Goal: Task Accomplishment & Management: Manage account settings

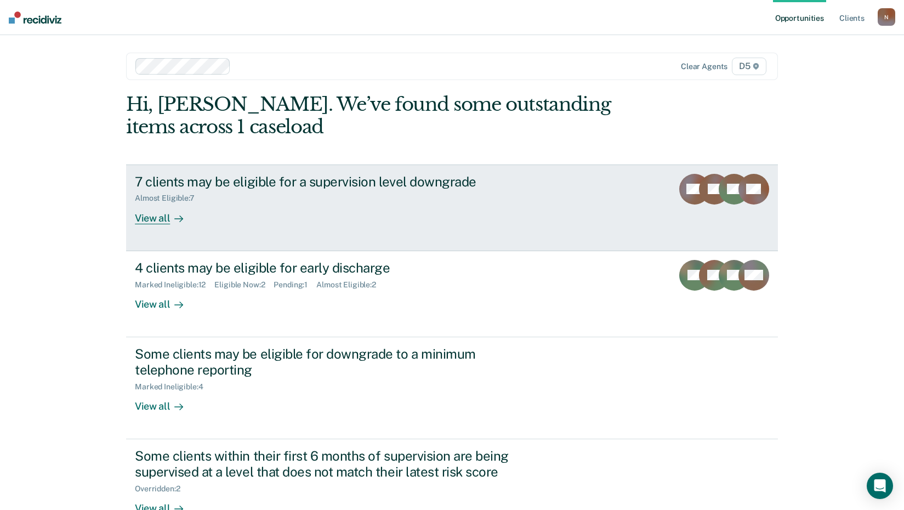
click at [163, 225] on link "7 clients may be eligible for a supervision level downgrade Almost Eligible : 7…" at bounding box center [452, 208] width 652 height 87
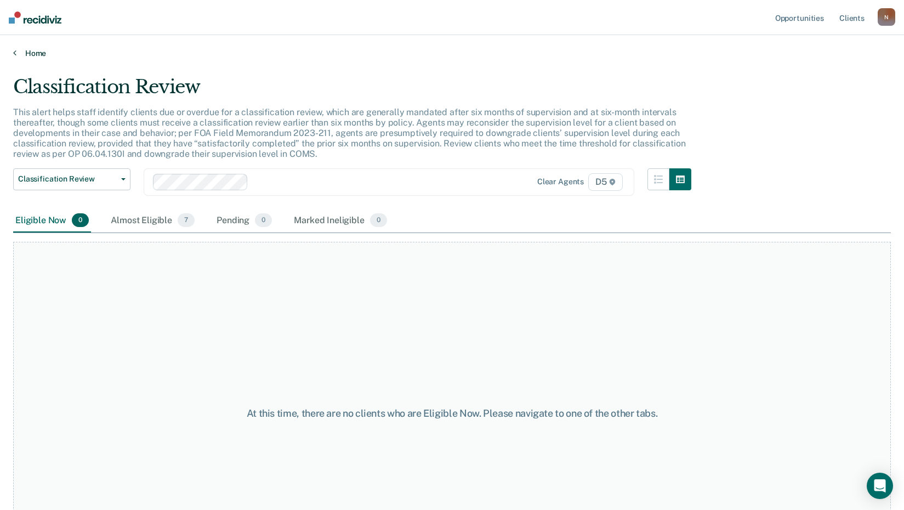
click at [23, 55] on link "Home" at bounding box center [452, 53] width 878 height 10
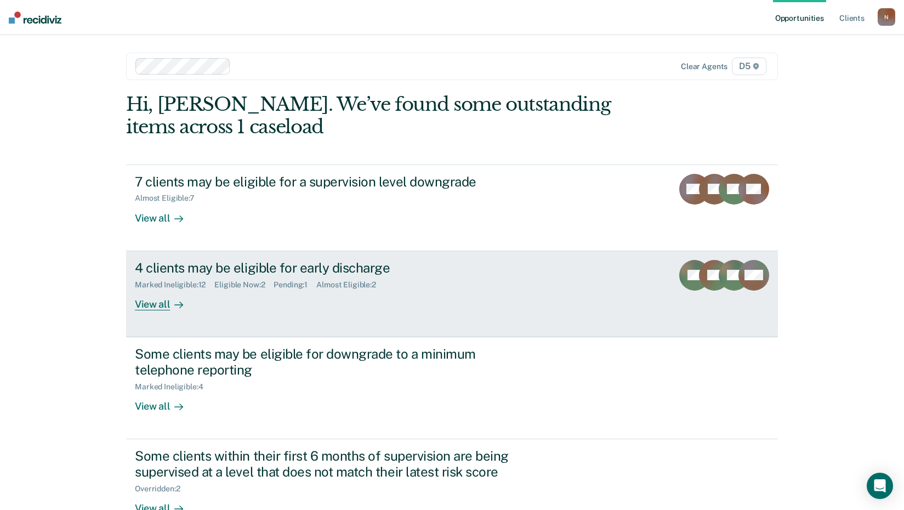
click at [170, 309] on div at bounding box center [176, 304] width 13 height 13
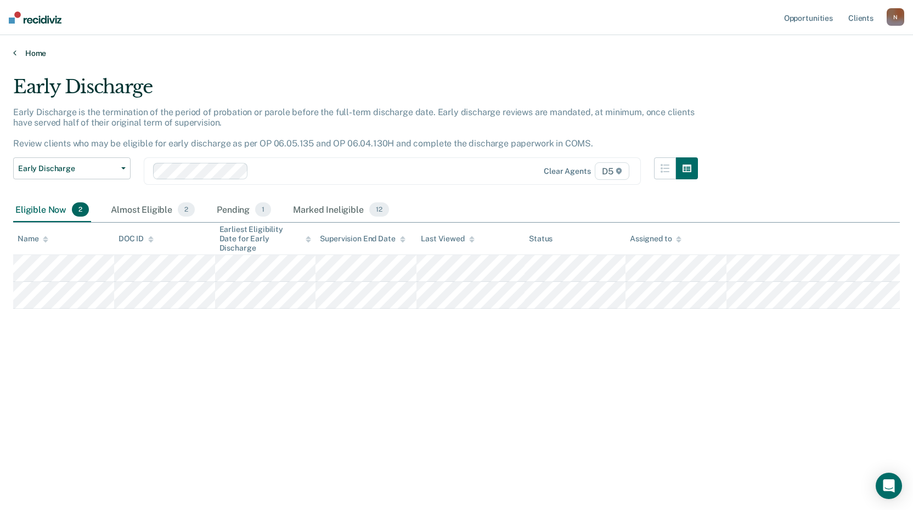
click at [43, 49] on link "Home" at bounding box center [456, 53] width 886 height 10
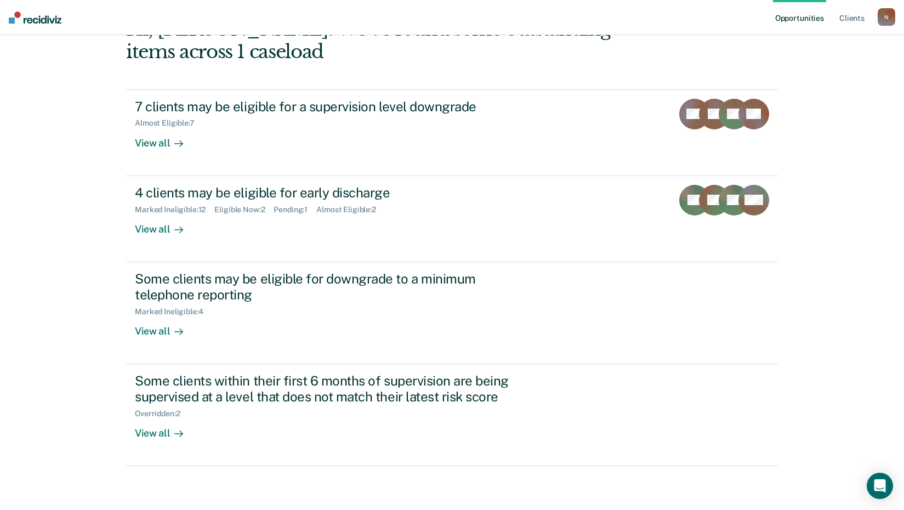
scroll to position [20, 0]
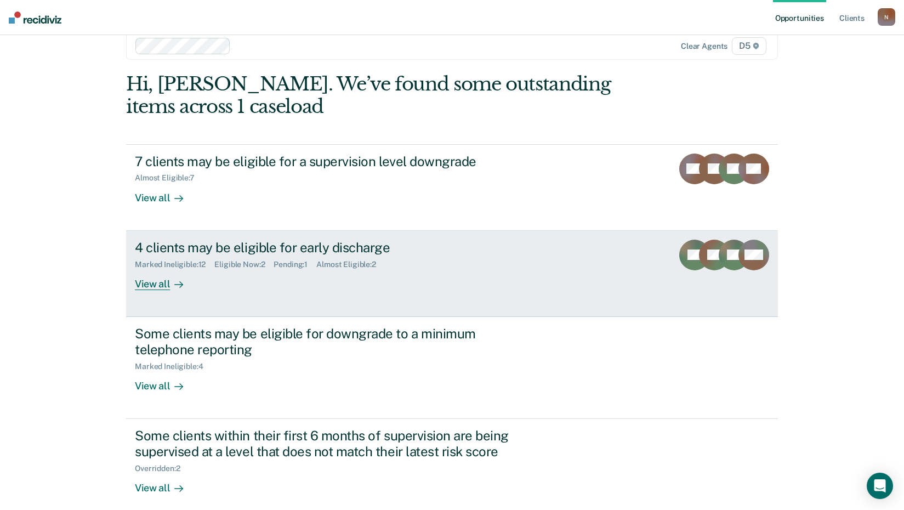
click at [150, 285] on div "View all" at bounding box center [165, 279] width 61 height 21
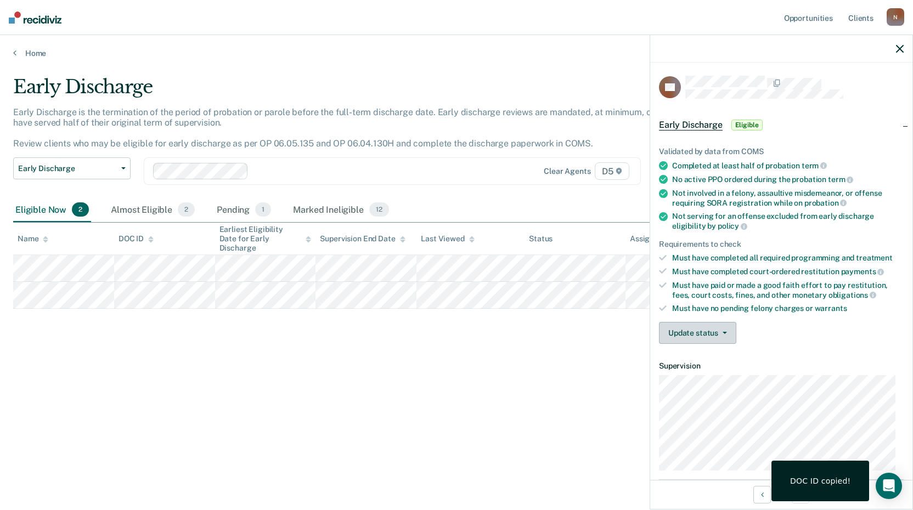
click at [705, 337] on button "Update status" at bounding box center [697, 333] width 77 height 22
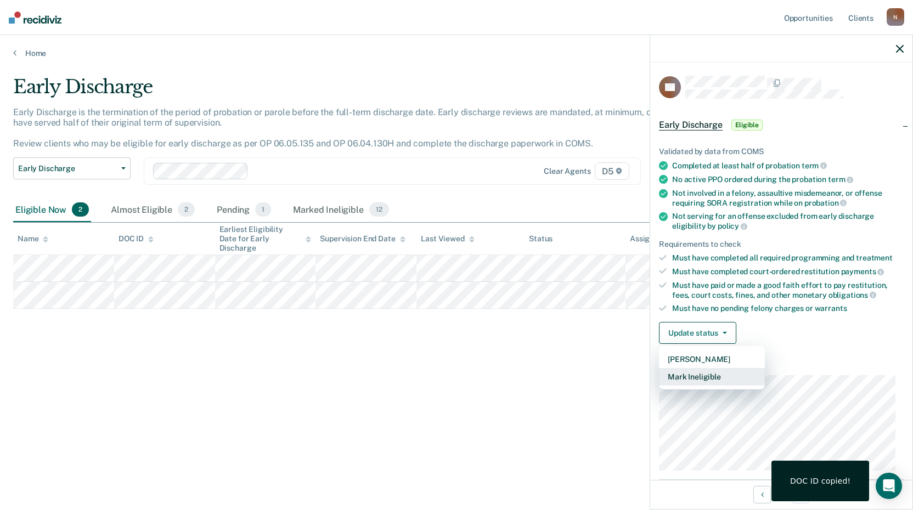
click at [715, 376] on button "Mark Ineligible" at bounding box center [712, 377] width 106 height 18
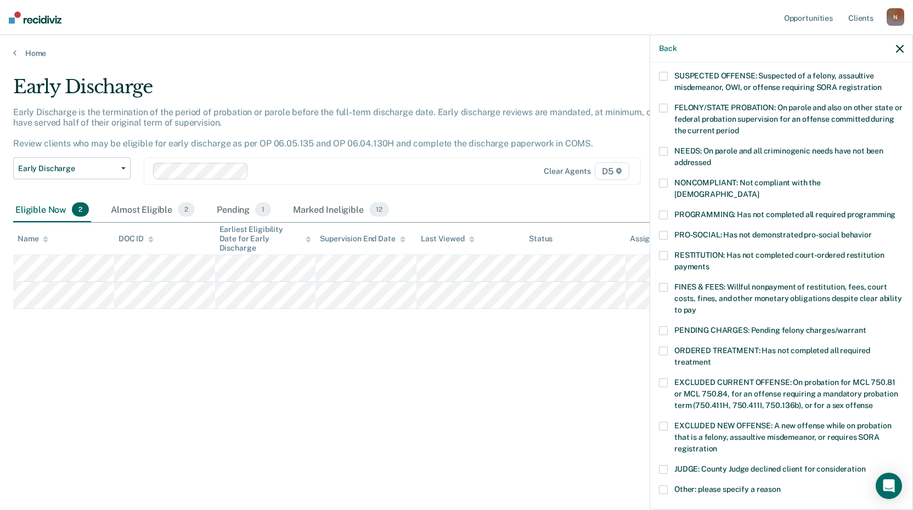
scroll to position [110, 0]
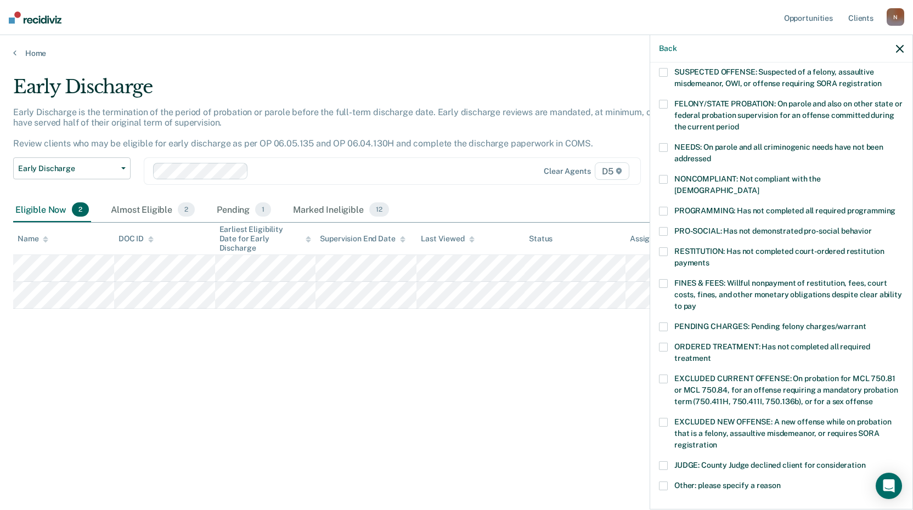
click at [666, 322] on span at bounding box center [663, 326] width 9 height 9
click at [865, 322] on input "PENDING CHARGES: Pending felony charges/warrant" at bounding box center [865, 322] width 0 height 0
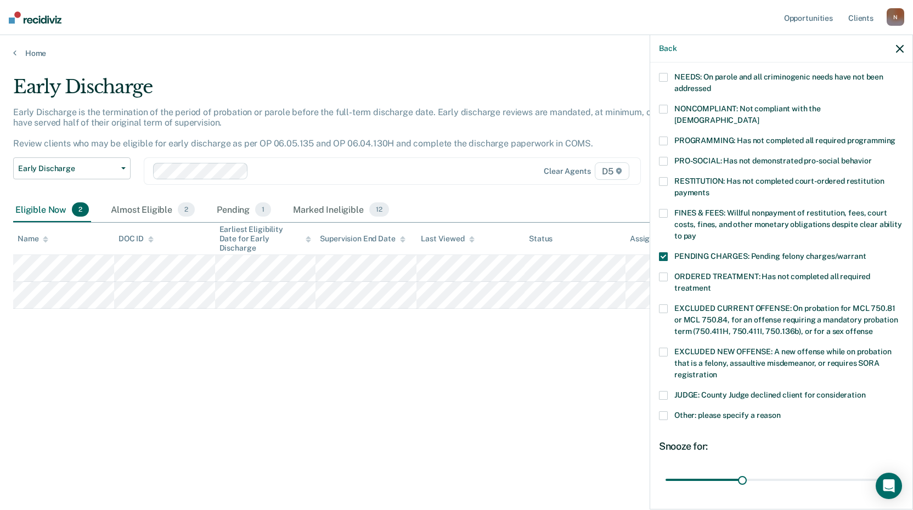
scroll to position [254, 0]
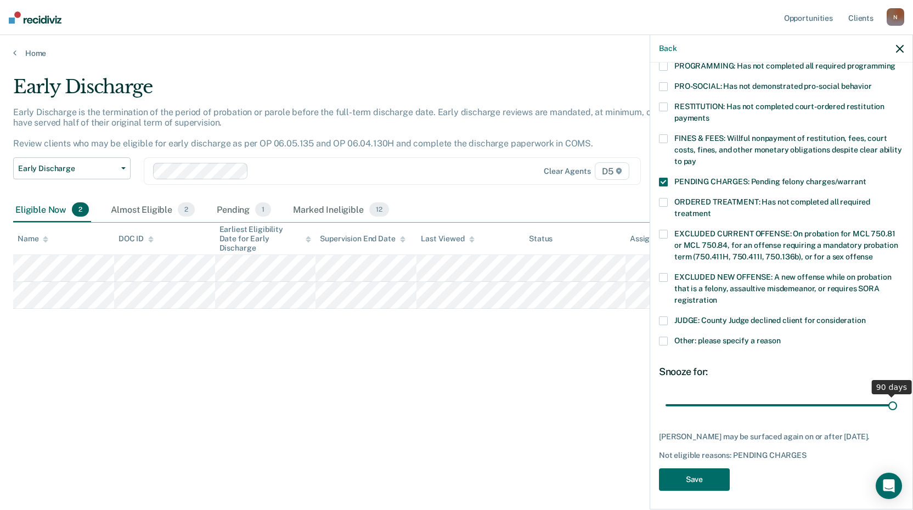
drag, startPoint x: 806, startPoint y: 400, endPoint x: 932, endPoint y: 410, distance: 126.5
type input "90"
click at [897, 410] on input "range" at bounding box center [780, 404] width 231 height 19
click at [683, 483] on button "Save" at bounding box center [694, 479] width 71 height 22
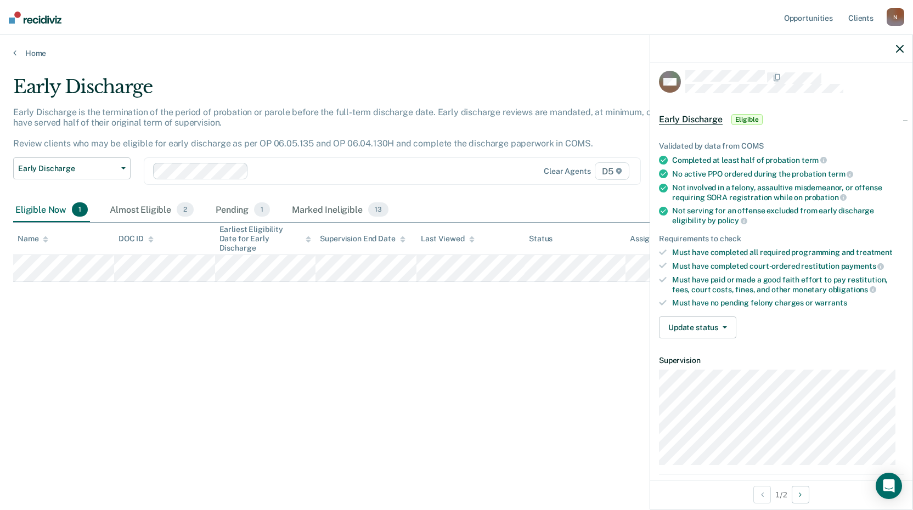
scroll to position [0, 0]
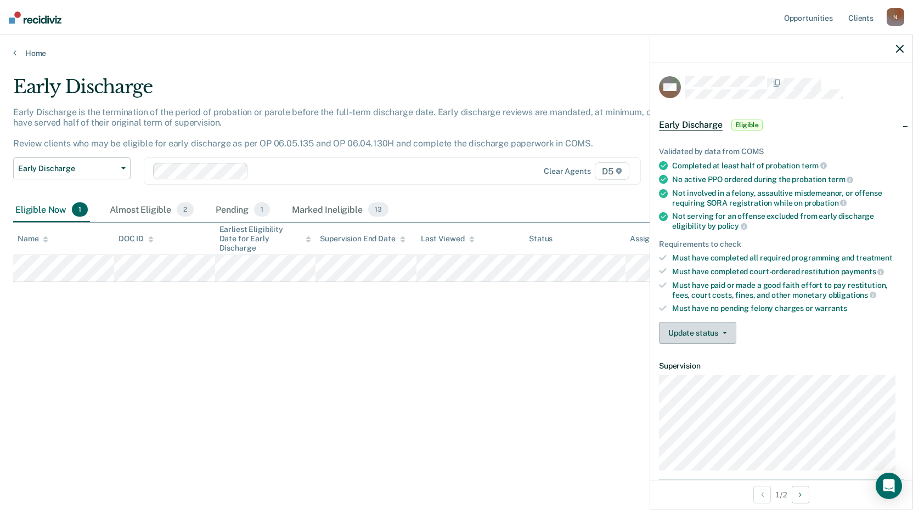
click at [703, 329] on button "Update status" at bounding box center [697, 333] width 77 height 22
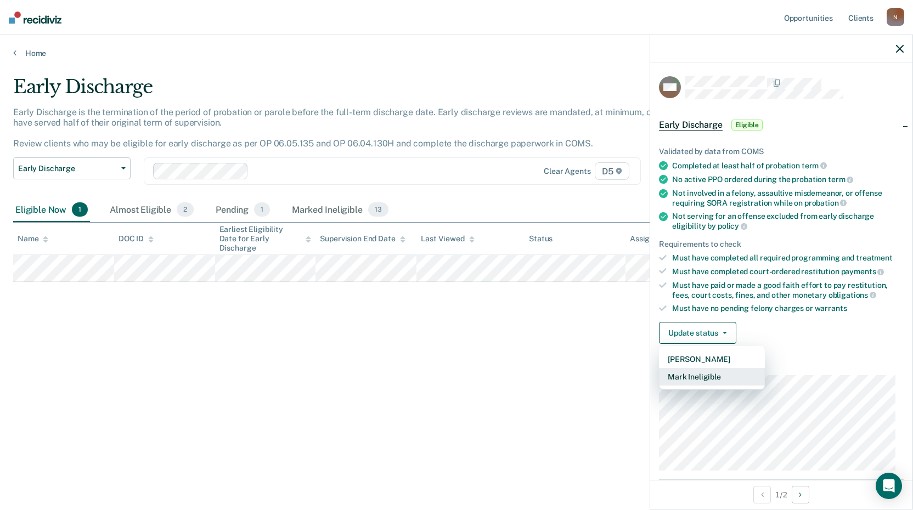
click at [722, 379] on button "Mark Ineligible" at bounding box center [712, 377] width 106 height 18
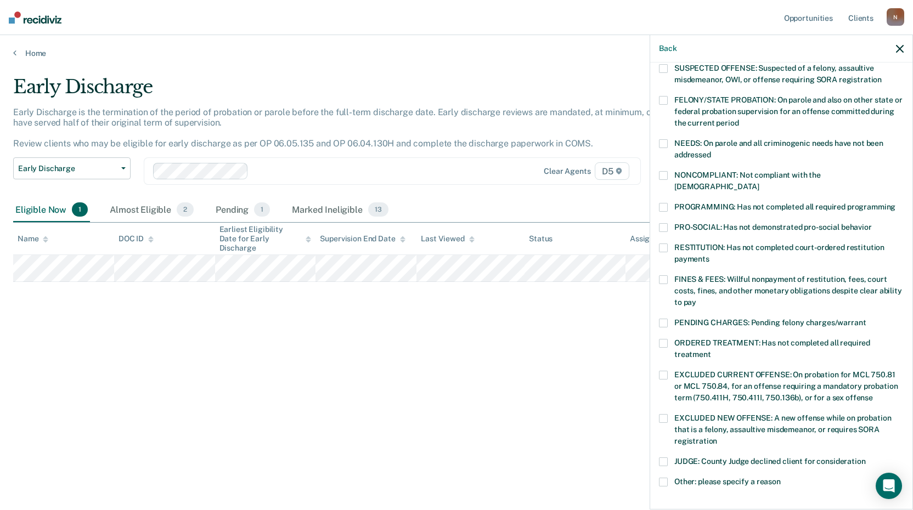
scroll to position [165, 0]
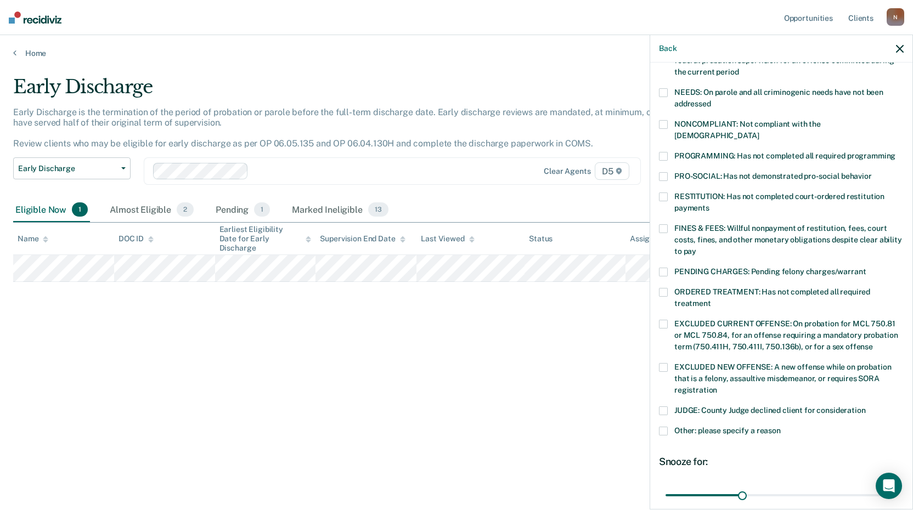
click at [670, 406] on label "JUDGE: County Judge declined client for consideration" at bounding box center [781, 412] width 245 height 12
click at [865, 406] on input "JUDGE: County Judge declined client for consideration" at bounding box center [865, 406] width 0 height 0
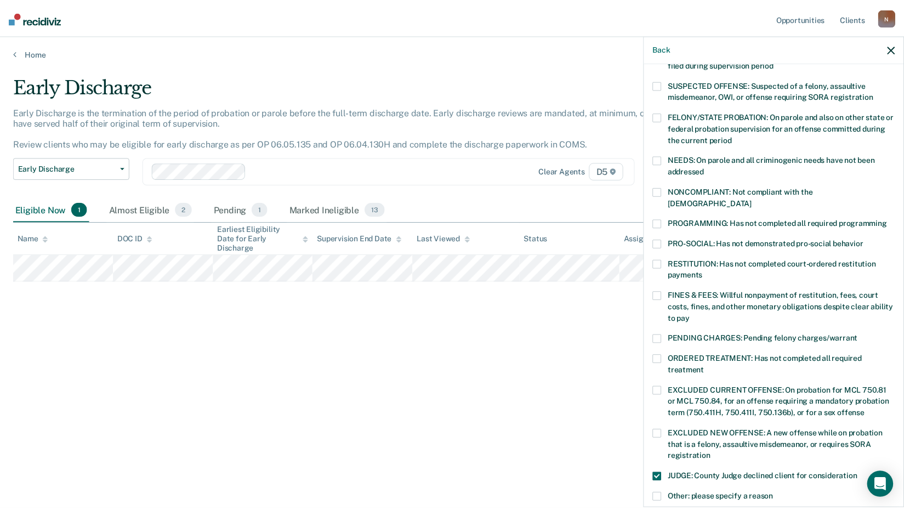
scroll to position [0, 0]
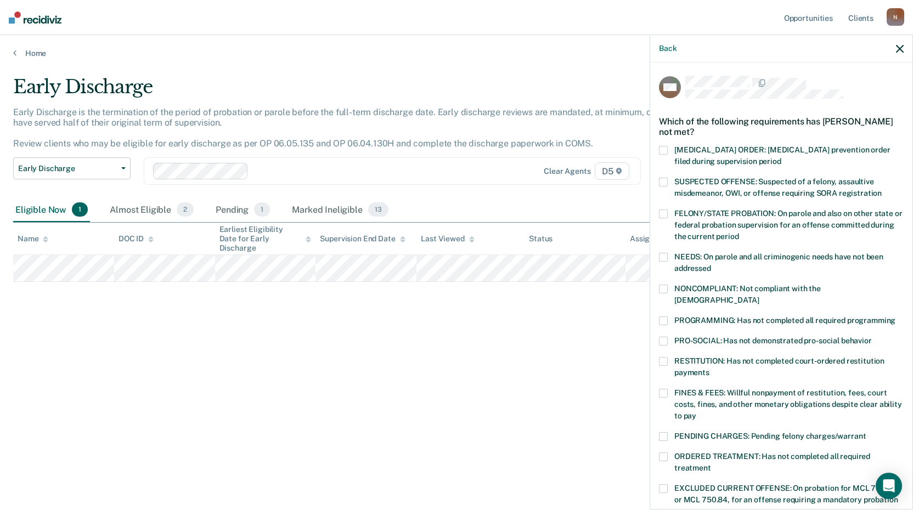
click at [891, 50] on div "Back" at bounding box center [781, 48] width 262 height 27
click at [897, 48] on icon "button" at bounding box center [900, 49] width 8 height 8
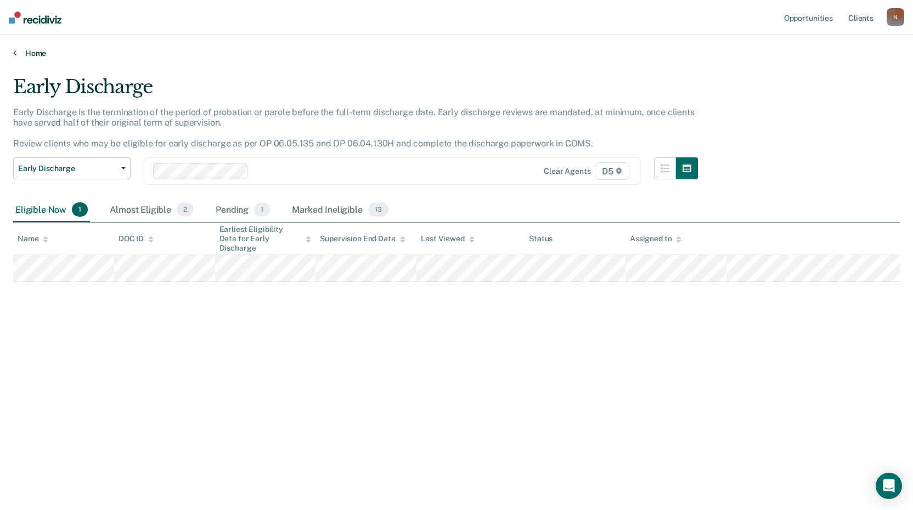
click at [45, 50] on link "Home" at bounding box center [456, 53] width 886 height 10
